Goal: Information Seeking & Learning: Learn about a topic

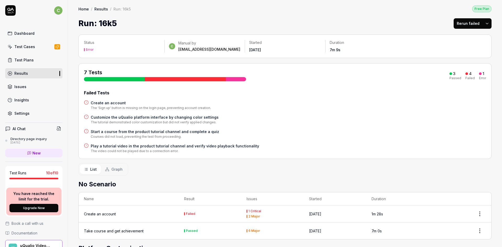
click at [87, 50] on div "Error" at bounding box center [90, 49] width 8 height 3
drag, startPoint x: 476, startPoint y: 76, endPoint x: 433, endPoint y: 79, distance: 43.1
click at [474, 76] on div "3 Passed 4 Failed 1 Error" at bounding box center [468, 74] width 37 height 9
click at [106, 103] on h4 "Create an account" at bounding box center [151, 102] width 120 height 5
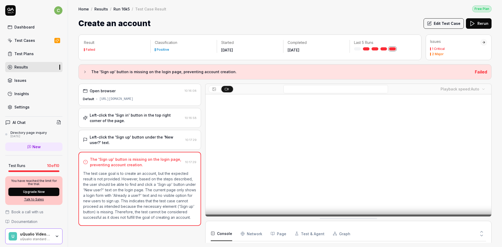
scroll to position [54, 0]
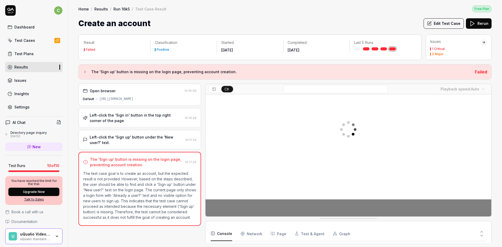
click at [84, 72] on icon at bounding box center [85, 72] width 4 height 4
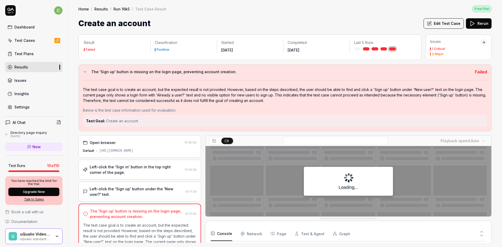
click at [84, 72] on icon at bounding box center [85, 72] width 4 height 4
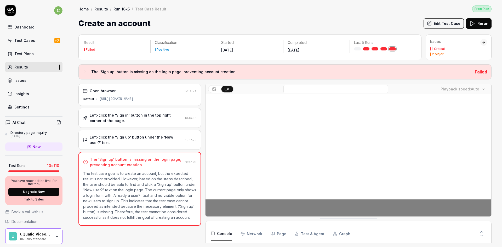
click at [124, 10] on link "Run 16k5" at bounding box center [122, 8] width 16 height 5
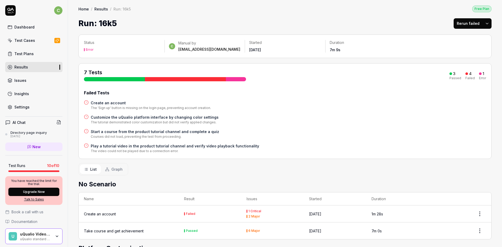
click at [157, 117] on h4 "Customize the uQualio platform interface by changing color settings" at bounding box center [155, 117] width 128 height 5
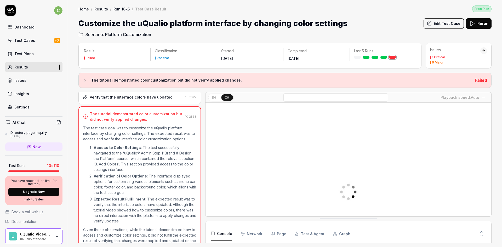
scroll to position [351, 0]
